Goal: Task Accomplishment & Management: Manage account settings

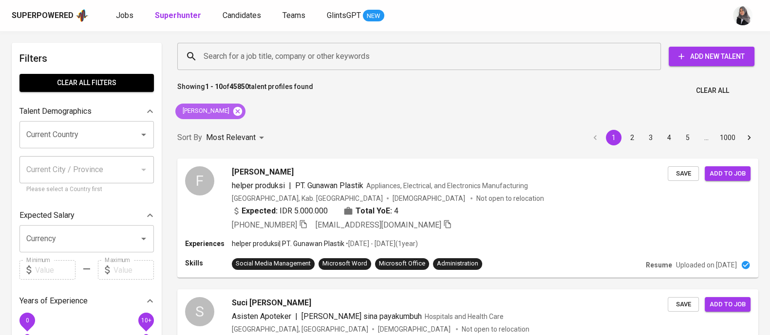
click at [233, 114] on icon at bounding box center [237, 111] width 9 height 9
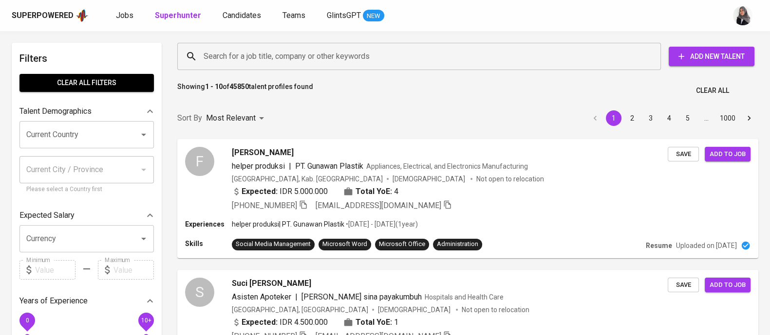
click at [300, 45] on div "Search for a job title, company or other keywords" at bounding box center [418, 56] width 483 height 27
click at [329, 56] on input "Search for a job title, company or other keywords" at bounding box center [421, 56] width 441 height 19
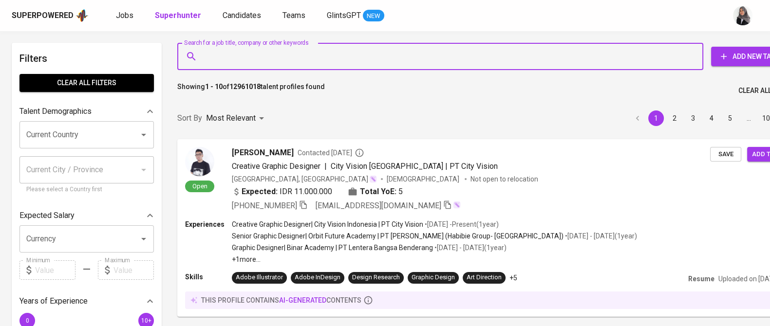
paste input "[EMAIL_ADDRESS][DOMAIN_NAME]"
type input "[EMAIL_ADDRESS][DOMAIN_NAME]"
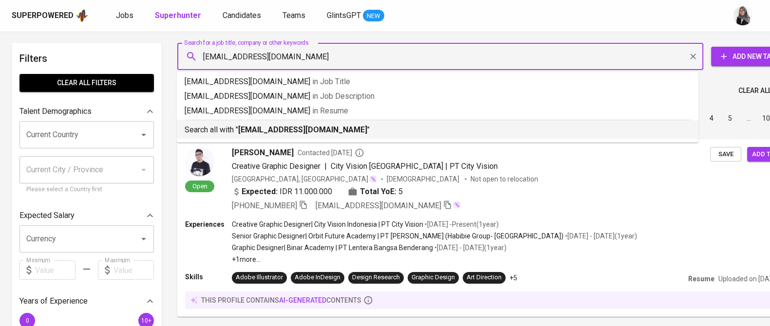
click at [340, 130] on p "Search all with " [EMAIL_ADDRESS][DOMAIN_NAME] "" at bounding box center [438, 130] width 506 height 12
click at [340, 130] on div "Sort By Most Relevant MOST_RELEVANT 1 2 3 4 5 … 1000" at bounding box center [488, 119] width 635 height 30
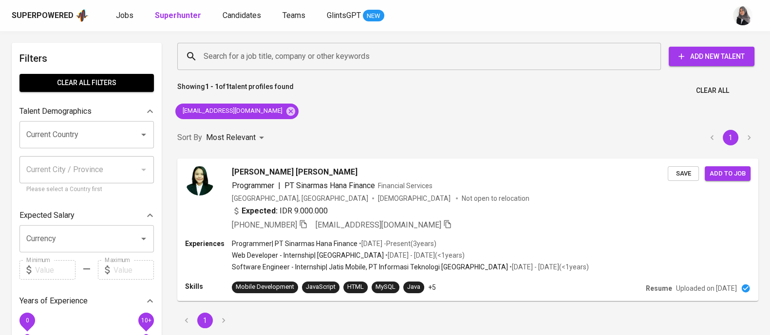
click at [524, 120] on div "Search for a job title, company or other keywords Search for a job title, compa…" at bounding box center [467, 185] width 593 height 297
click at [544, 213] on div "Expected: IDR 9.000.000" at bounding box center [449, 212] width 437 height 14
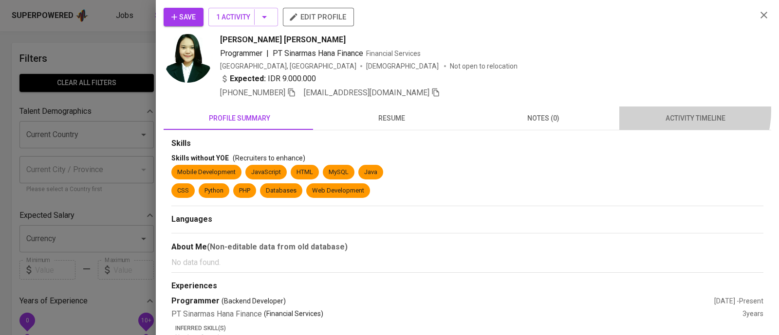
click at [672, 111] on button "activity timeline" at bounding box center [695, 118] width 152 height 23
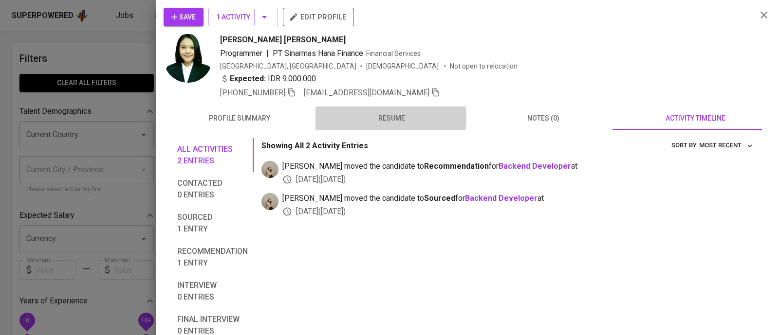
click at [379, 118] on span "resume" at bounding box center [391, 118] width 140 height 12
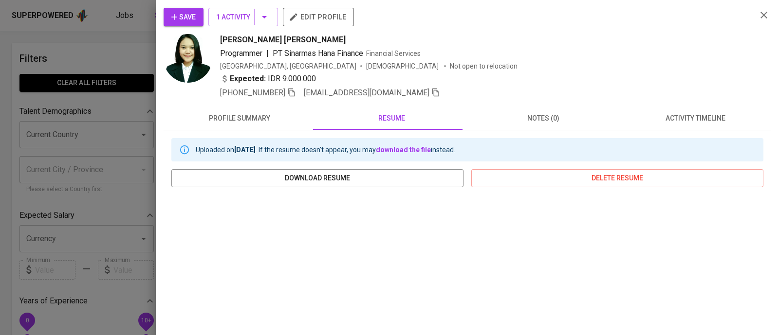
click at [178, 13] on icon "button" at bounding box center [174, 17] width 10 height 10
drag, startPoint x: 219, startPoint y: 35, endPoint x: 277, endPoint y: 37, distance: 57.5
click at [277, 37] on div "[PERSON_NAME] [PERSON_NAME] Programmer | PT Sinarmas Hana Finance Financial Ser…" at bounding box center [456, 66] width 585 height 65
copy span "[PERSON_NAME] [PERSON_NAME]"
click at [585, 43] on div "[PERSON_NAME] [PERSON_NAME]" at bounding box center [484, 40] width 529 height 12
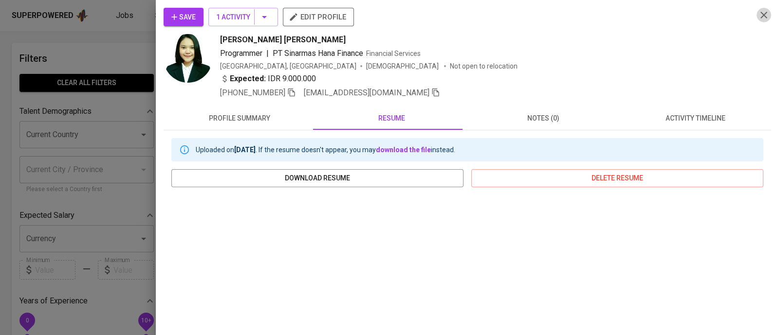
click at [758, 15] on icon "button" at bounding box center [764, 15] width 12 height 12
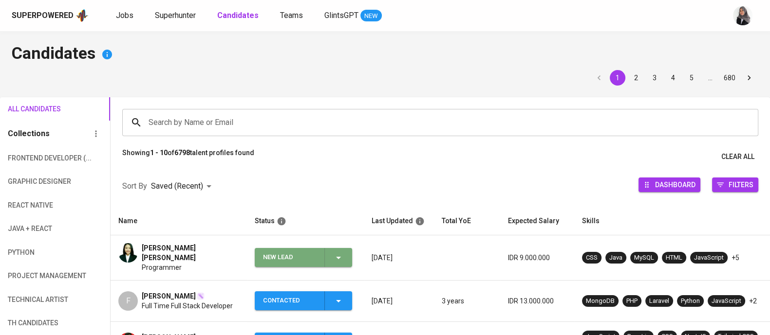
click at [340, 262] on div "New Lead" at bounding box center [303, 257] width 81 height 19
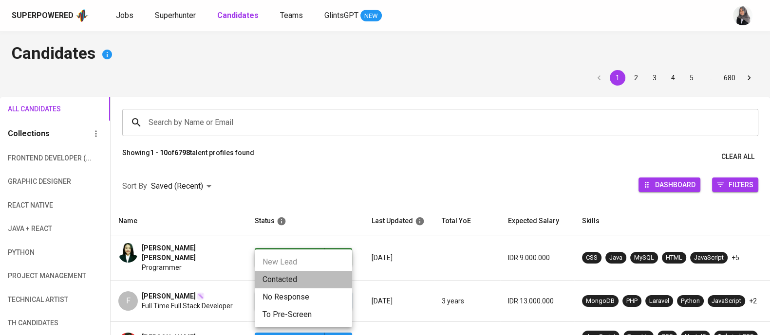
click at [297, 279] on li "Contacted" at bounding box center [303, 280] width 97 height 18
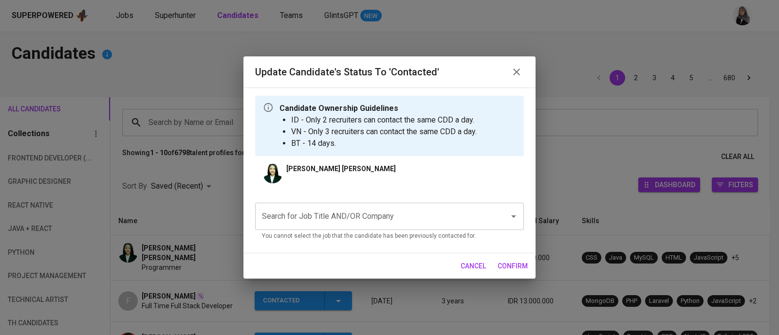
click at [392, 213] on input "Search for Job Title AND/OR Company" at bounding box center [376, 216] width 233 height 19
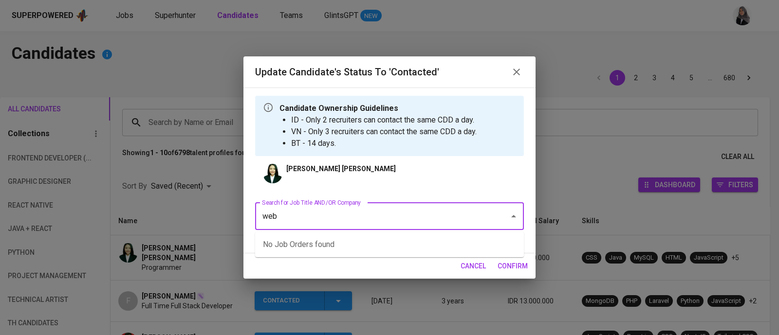
type input "web"
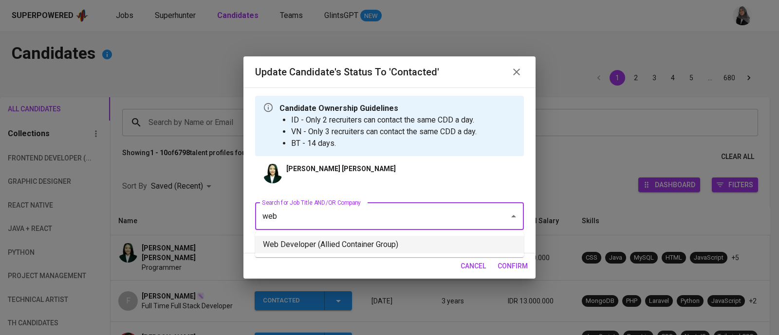
click at [364, 239] on li "Web Developer (Allied Container Group)" at bounding box center [389, 245] width 269 height 18
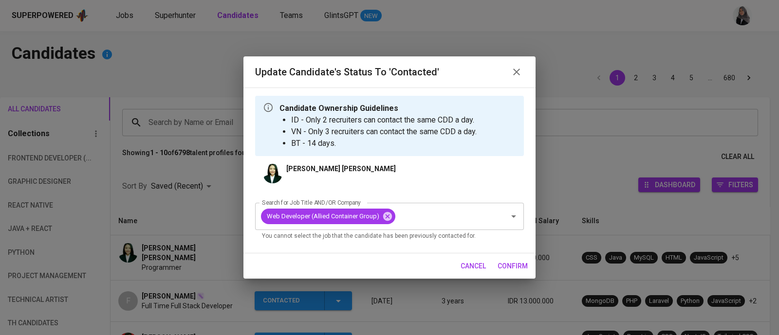
click at [501, 276] on div "cancel confirm" at bounding box center [389, 267] width 292 height 26
click at [506, 270] on span "confirm" at bounding box center [513, 266] width 30 height 12
